Goal: Transaction & Acquisition: Purchase product/service

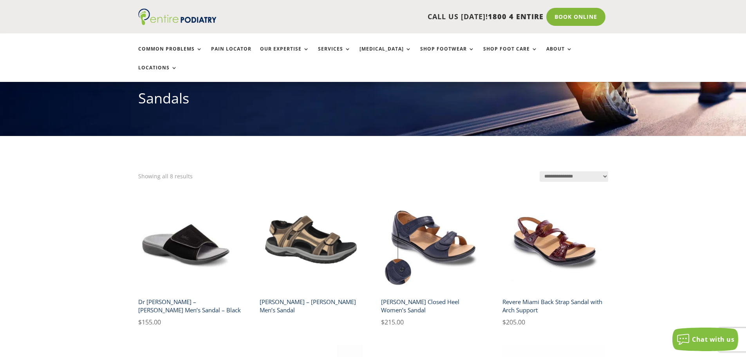
scroll to position [94, 0]
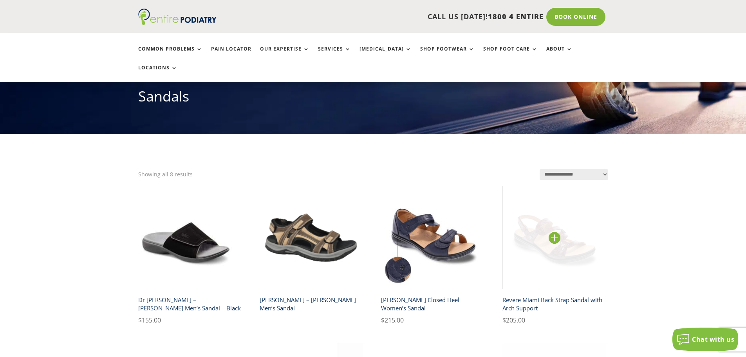
click at [550, 233] on img at bounding box center [555, 238] width 104 height 104
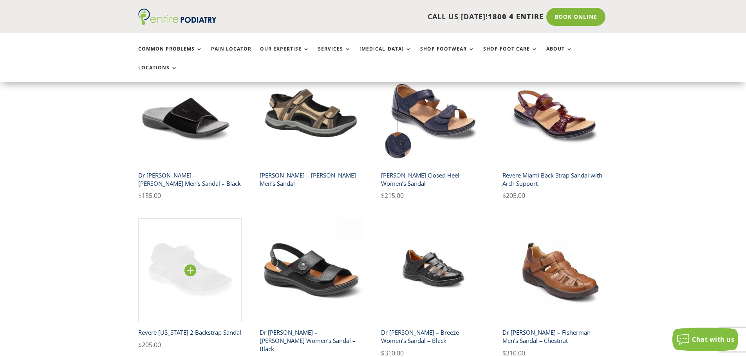
scroll to position [219, 0]
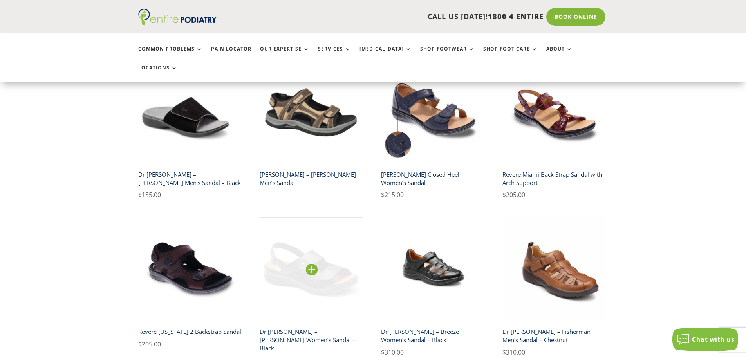
click at [307, 262] on img at bounding box center [312, 269] width 104 height 104
click at [288, 251] on img at bounding box center [312, 269] width 104 height 104
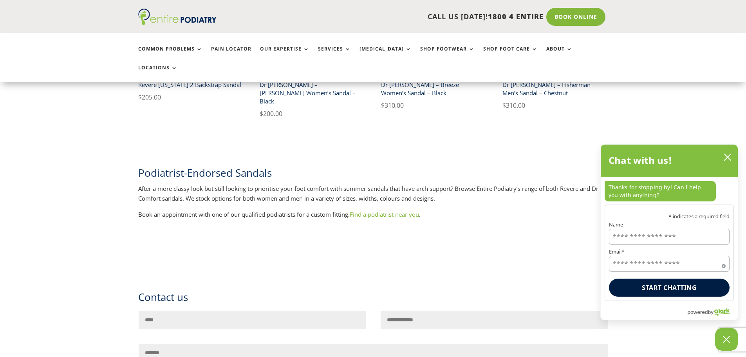
scroll to position [470, 0]
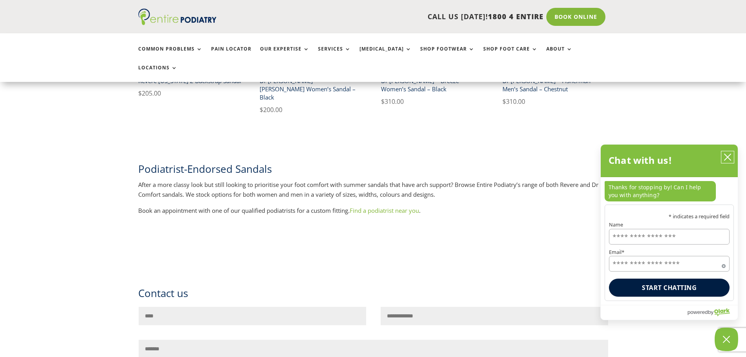
click at [725, 158] on icon "close chatbox" at bounding box center [728, 157] width 8 height 8
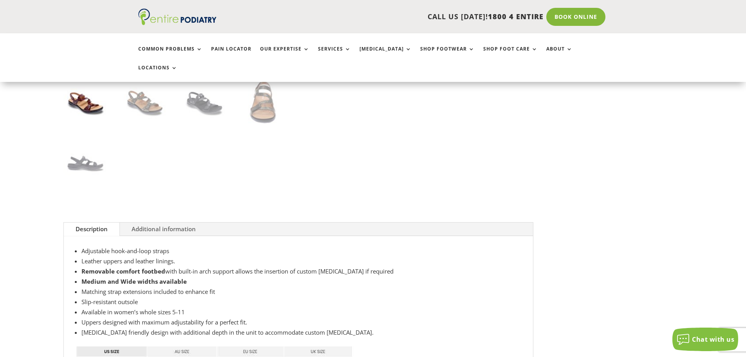
scroll to position [251, 0]
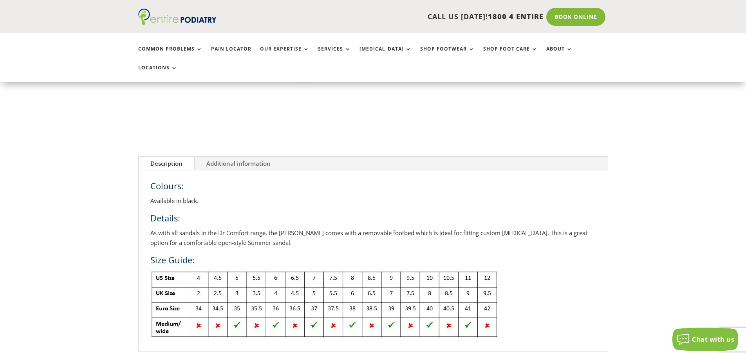
scroll to position [219, 0]
click at [372, 268] on img at bounding box center [324, 302] width 348 height 69
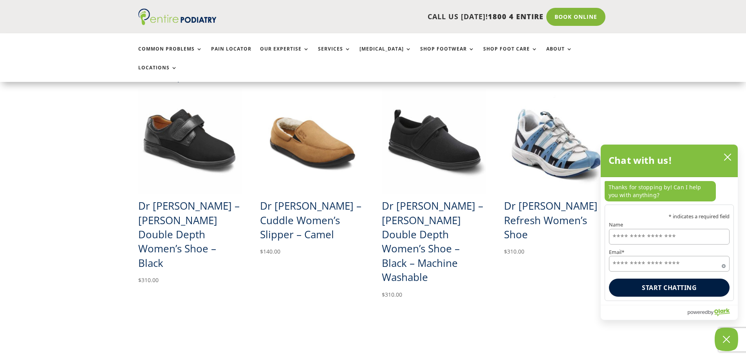
scroll to position [627, 0]
